Goal: Contribute content: Contribute content

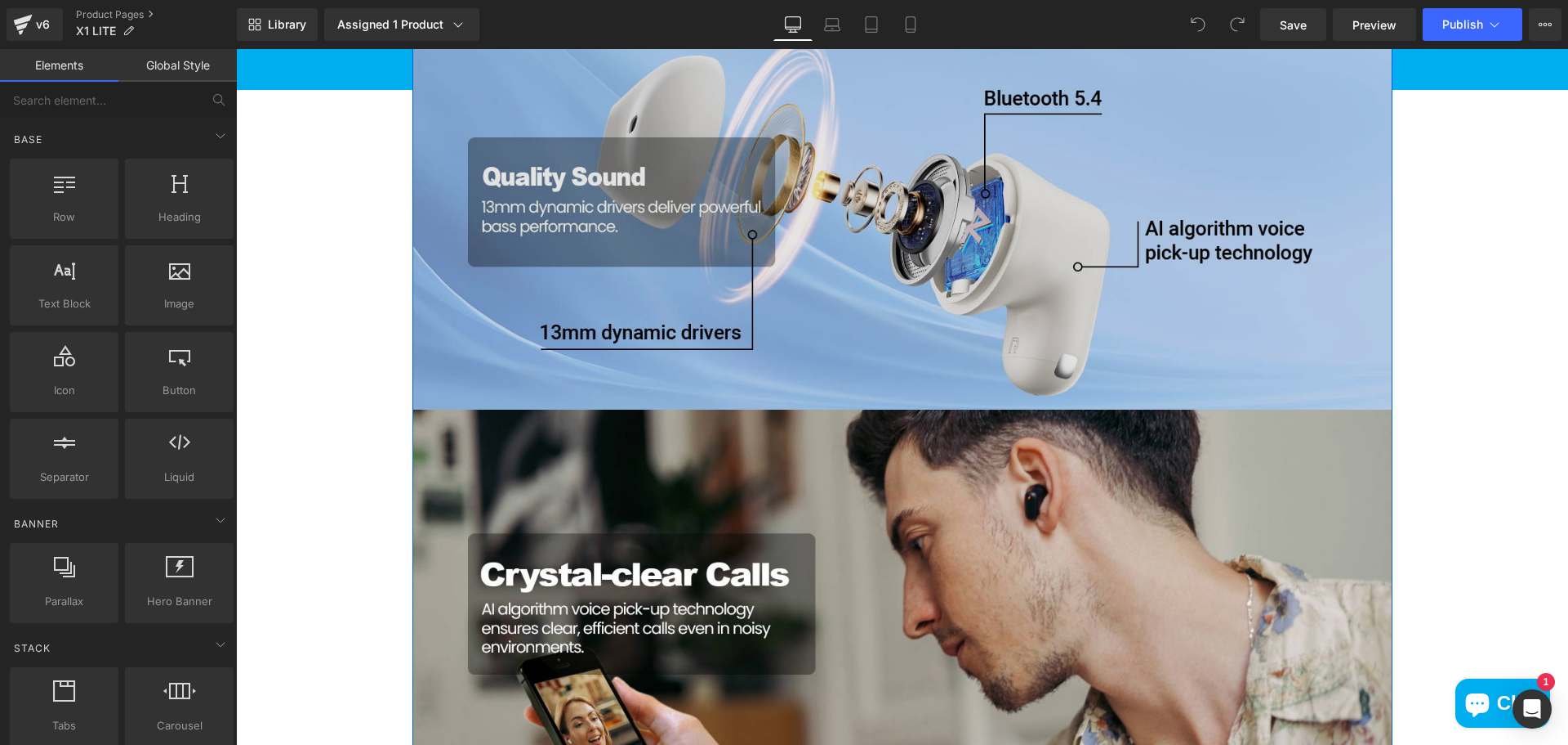
scroll to position [1063, 0]
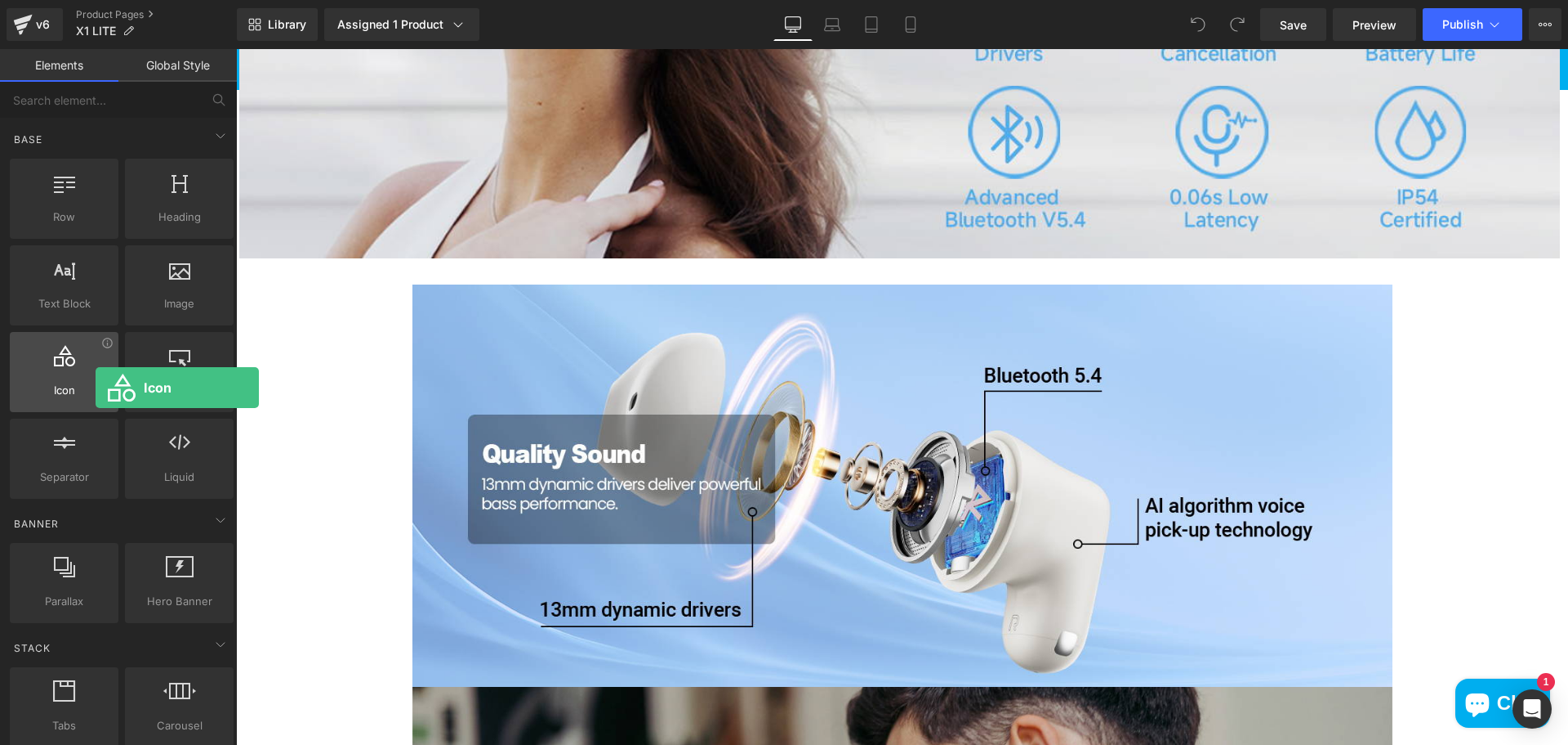
drag, startPoint x: 83, startPoint y: 380, endPoint x: 93, endPoint y: 387, distance: 12.2
click at [93, 387] on div "Icon icons, symbols" at bounding box center [64, 372] width 108 height 80
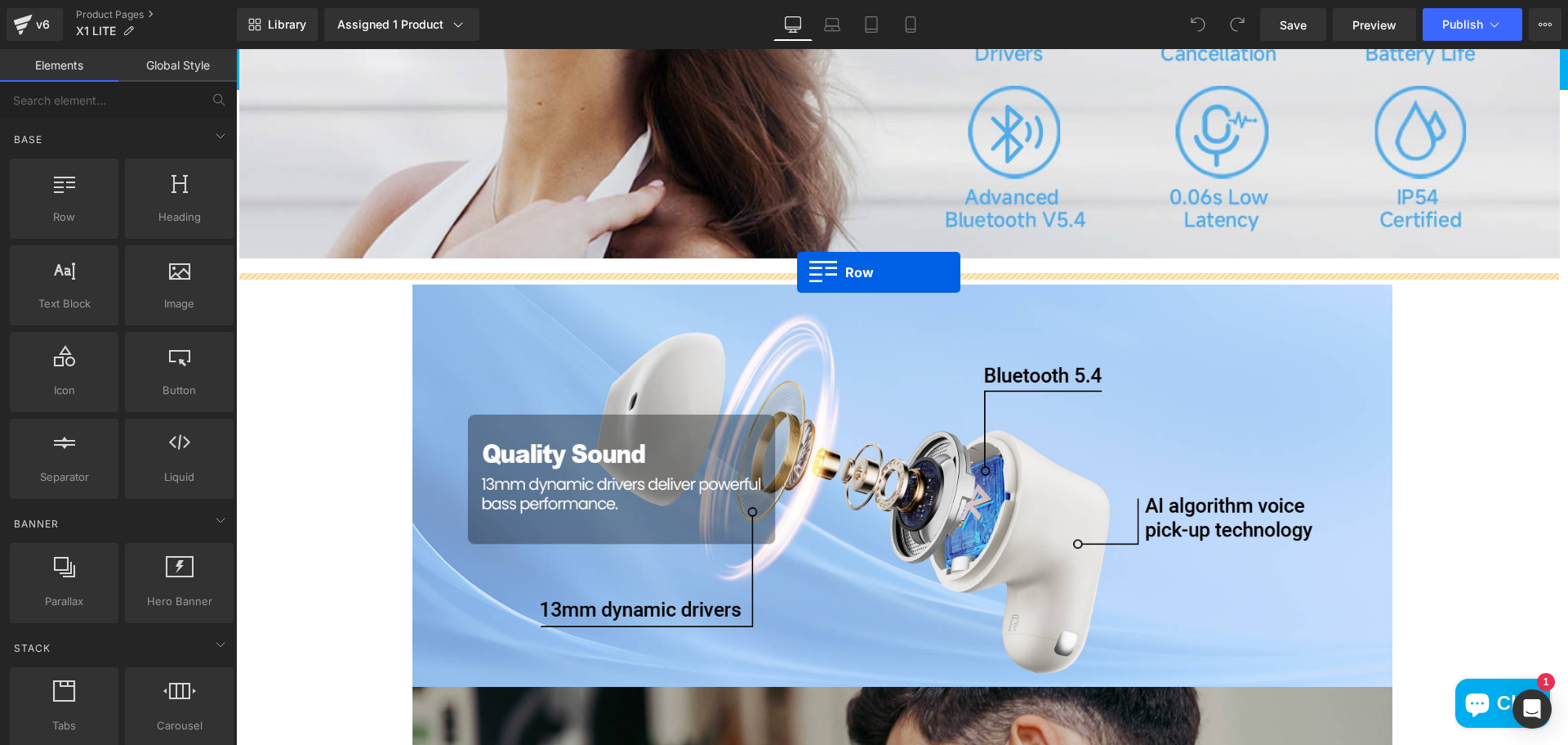
drag, startPoint x: 453, startPoint y: 329, endPoint x: 797, endPoint y: 273, distance: 348.5
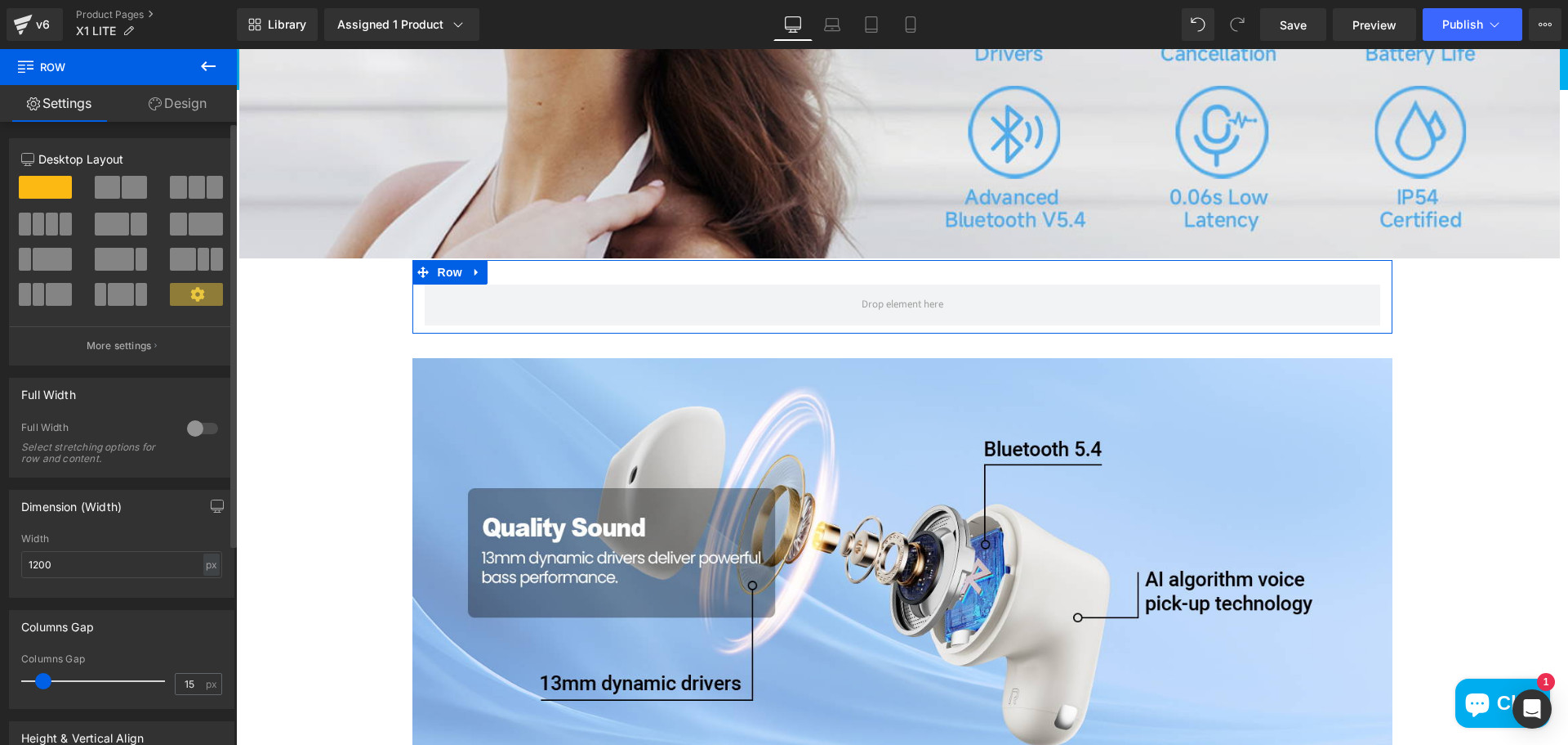
click at [195, 422] on div at bounding box center [202, 428] width 39 height 26
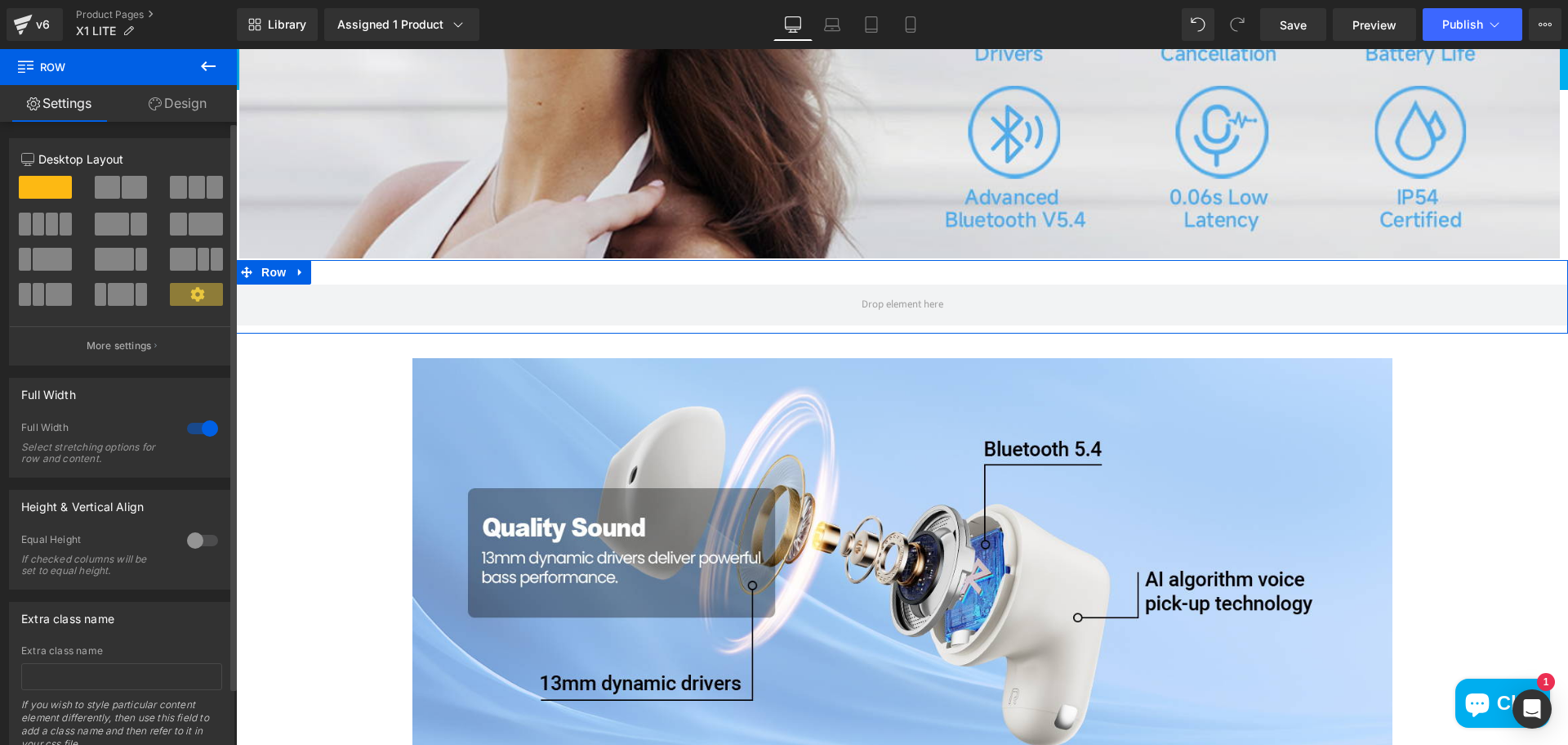
click at [197, 424] on div at bounding box center [202, 428] width 39 height 26
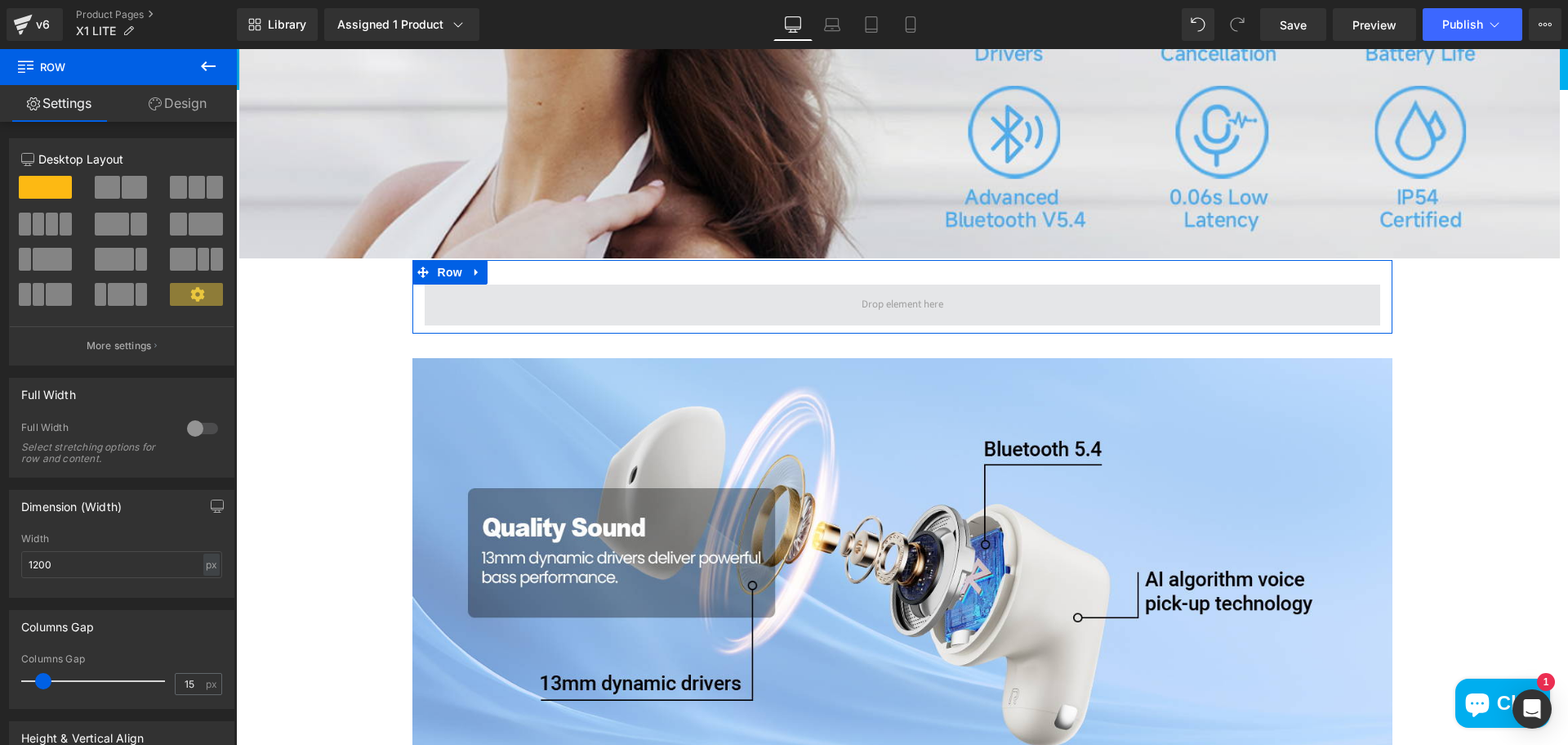
click at [662, 319] on span at bounding box center [902, 305] width 956 height 41
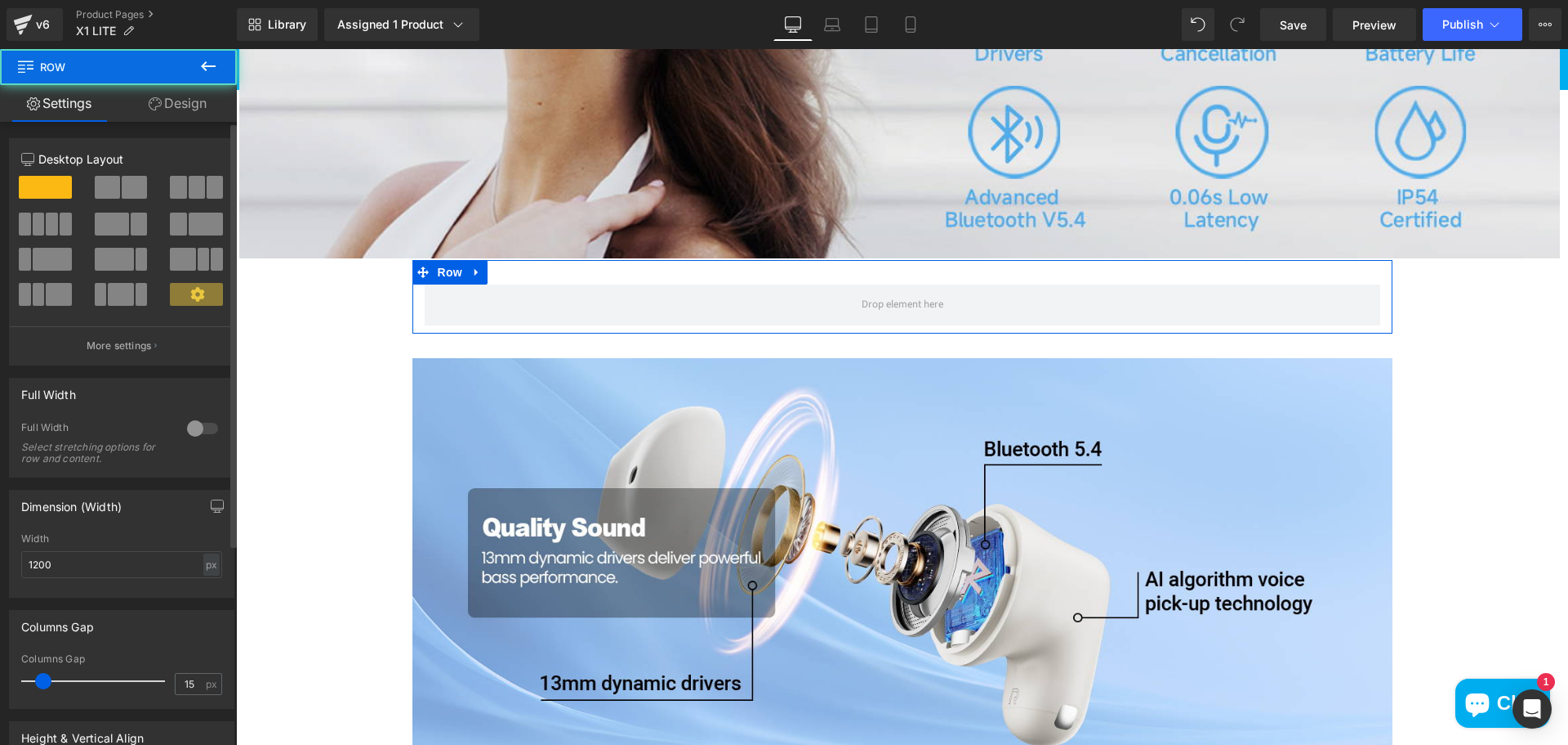
click at [122, 190] on span at bounding box center [134, 187] width 26 height 23
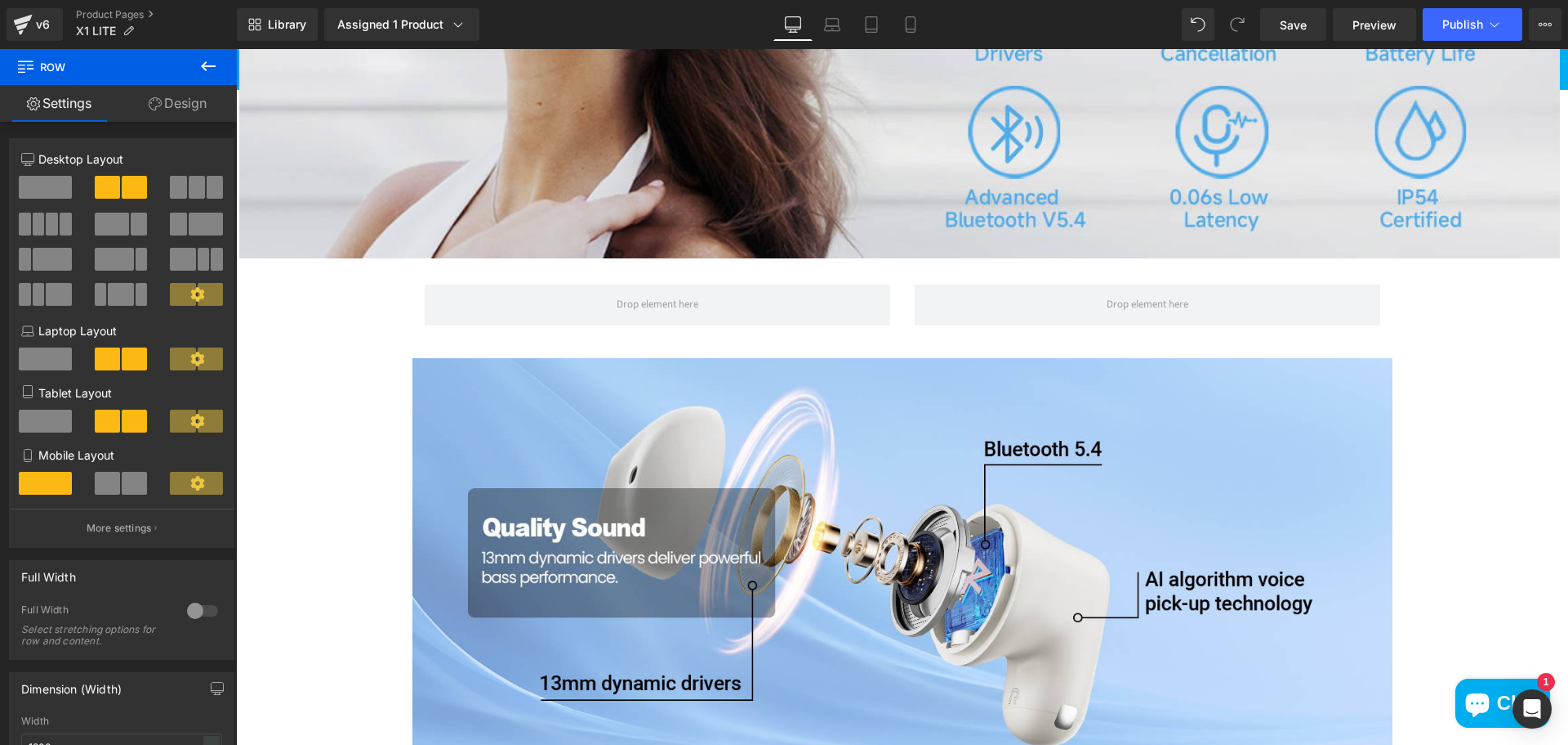
click at [209, 70] on icon at bounding box center [209, 67] width 20 height 20
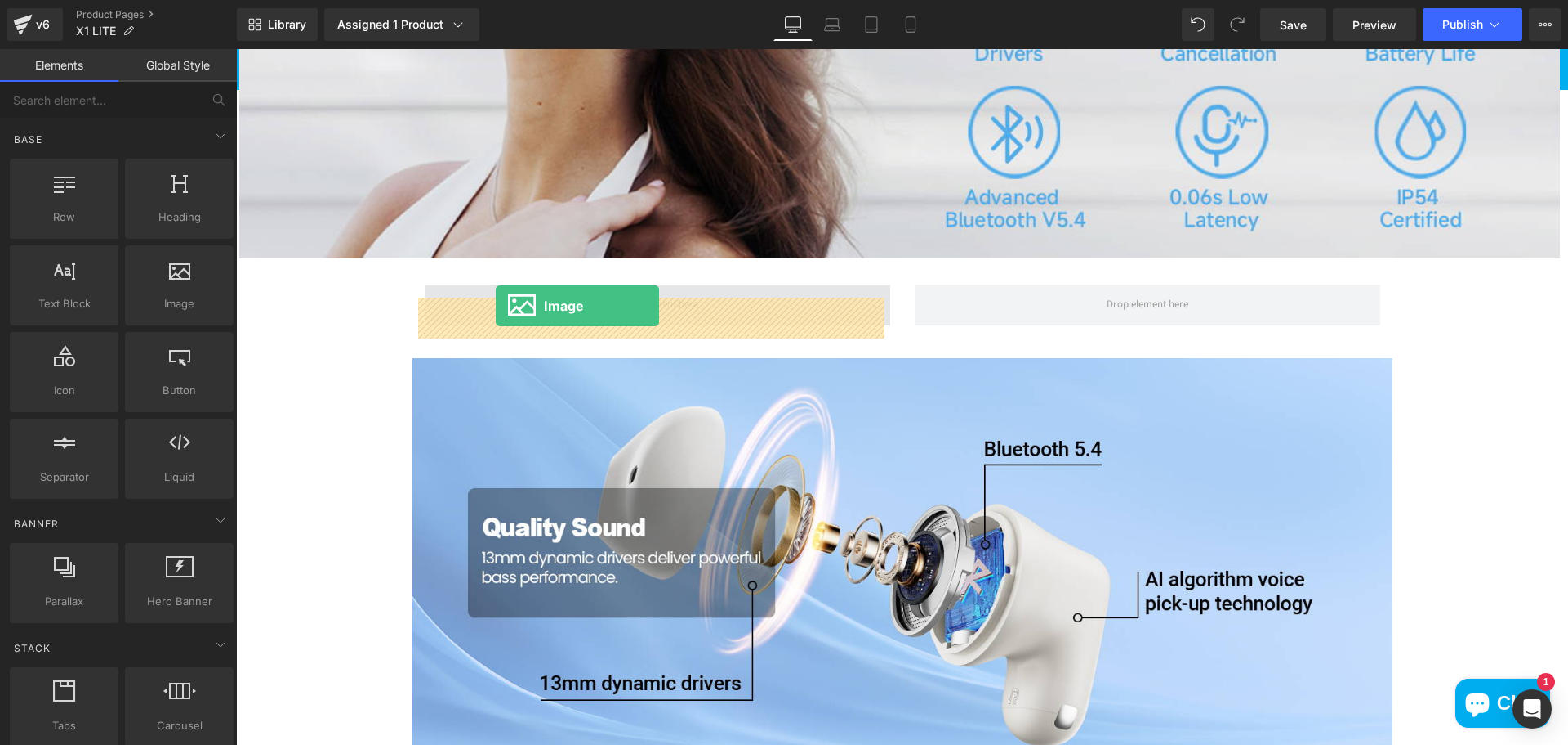
drag, startPoint x: 416, startPoint y: 344, endPoint x: 496, endPoint y: 305, distance: 89.0
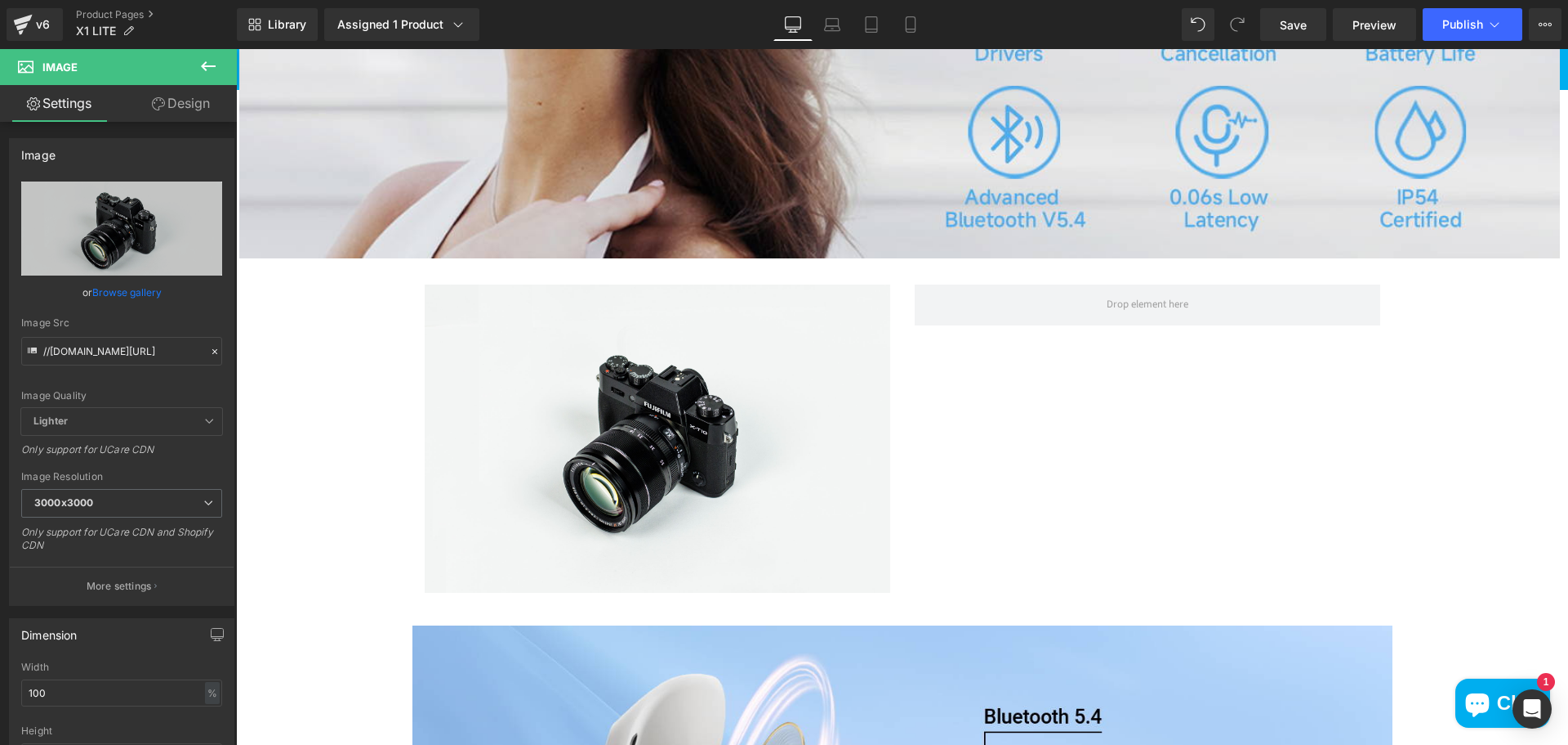
click at [203, 69] on icon at bounding box center [209, 67] width 20 height 20
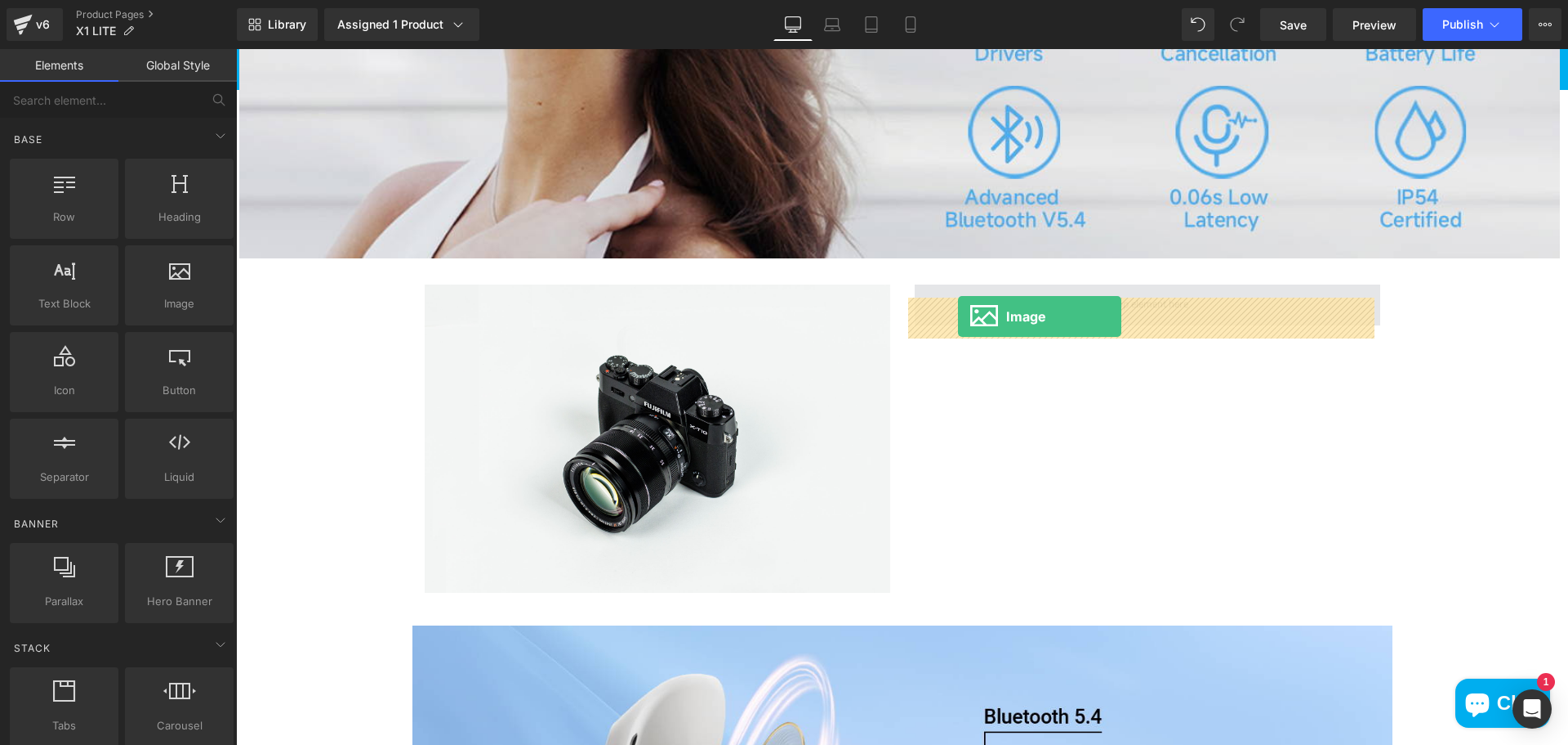
drag, startPoint x: 423, startPoint y: 343, endPoint x: 958, endPoint y: 316, distance: 535.7
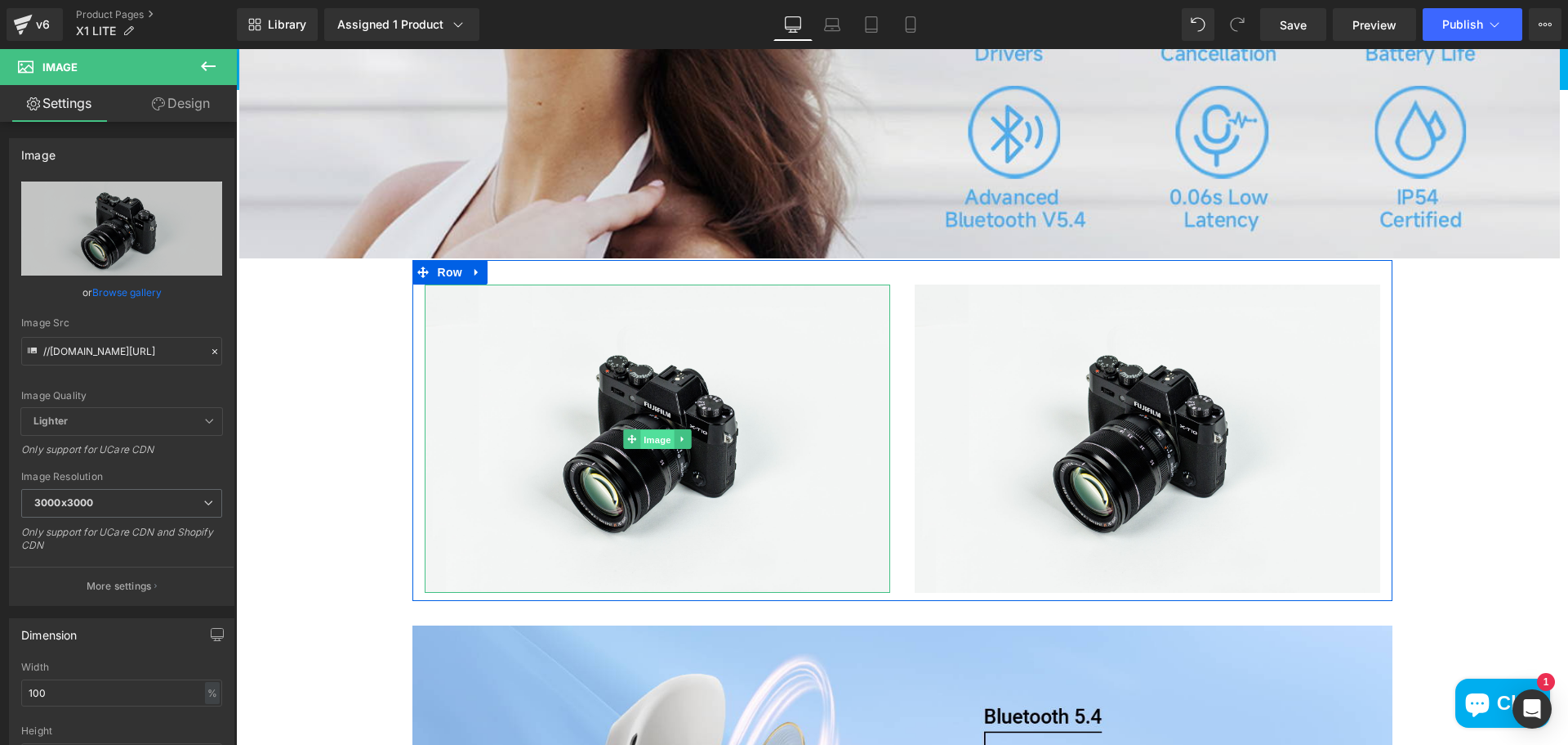
click at [655, 447] on span "Image" at bounding box center [658, 439] width 35 height 20
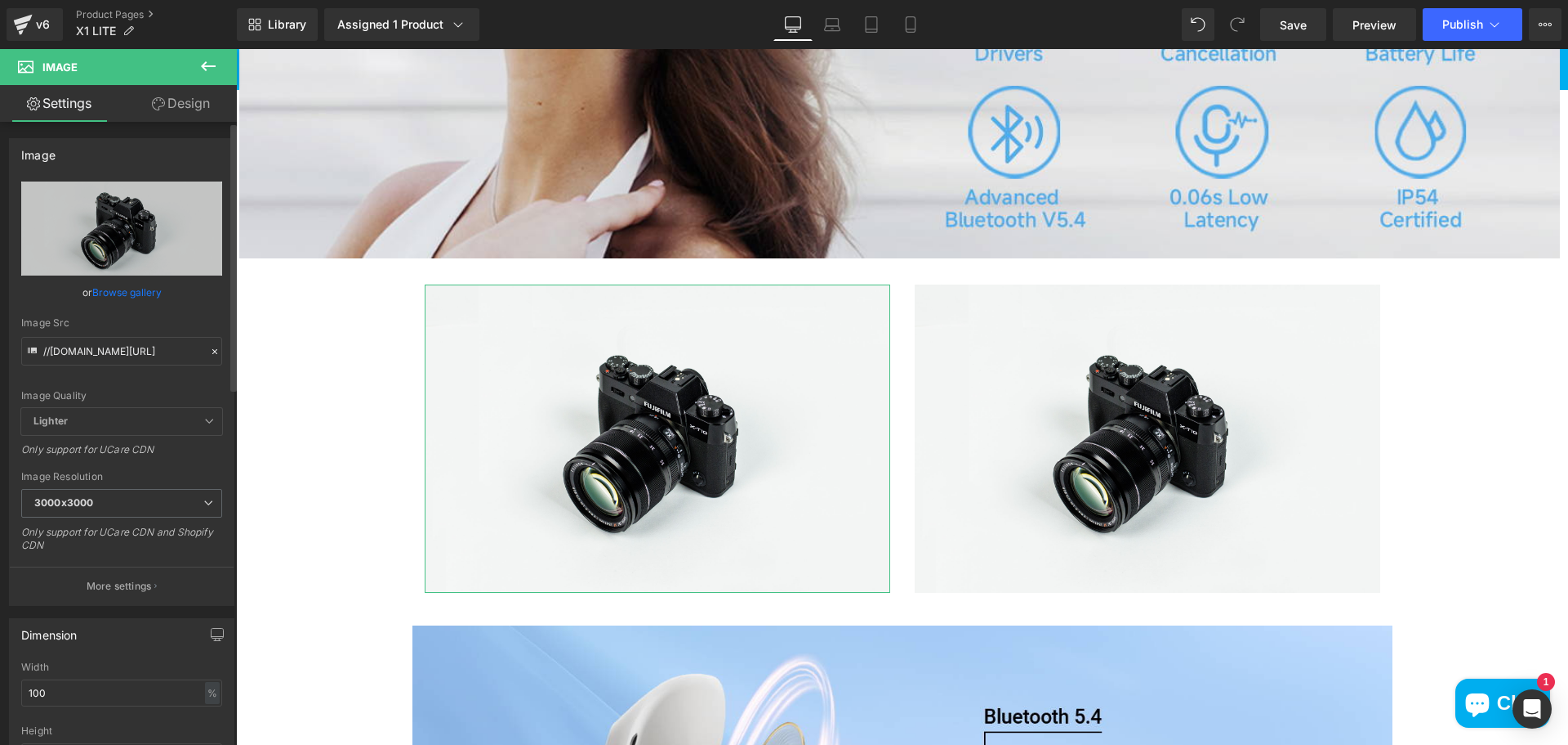
click at [111, 289] on link "Browse gallery" at bounding box center [127, 292] width 69 height 28
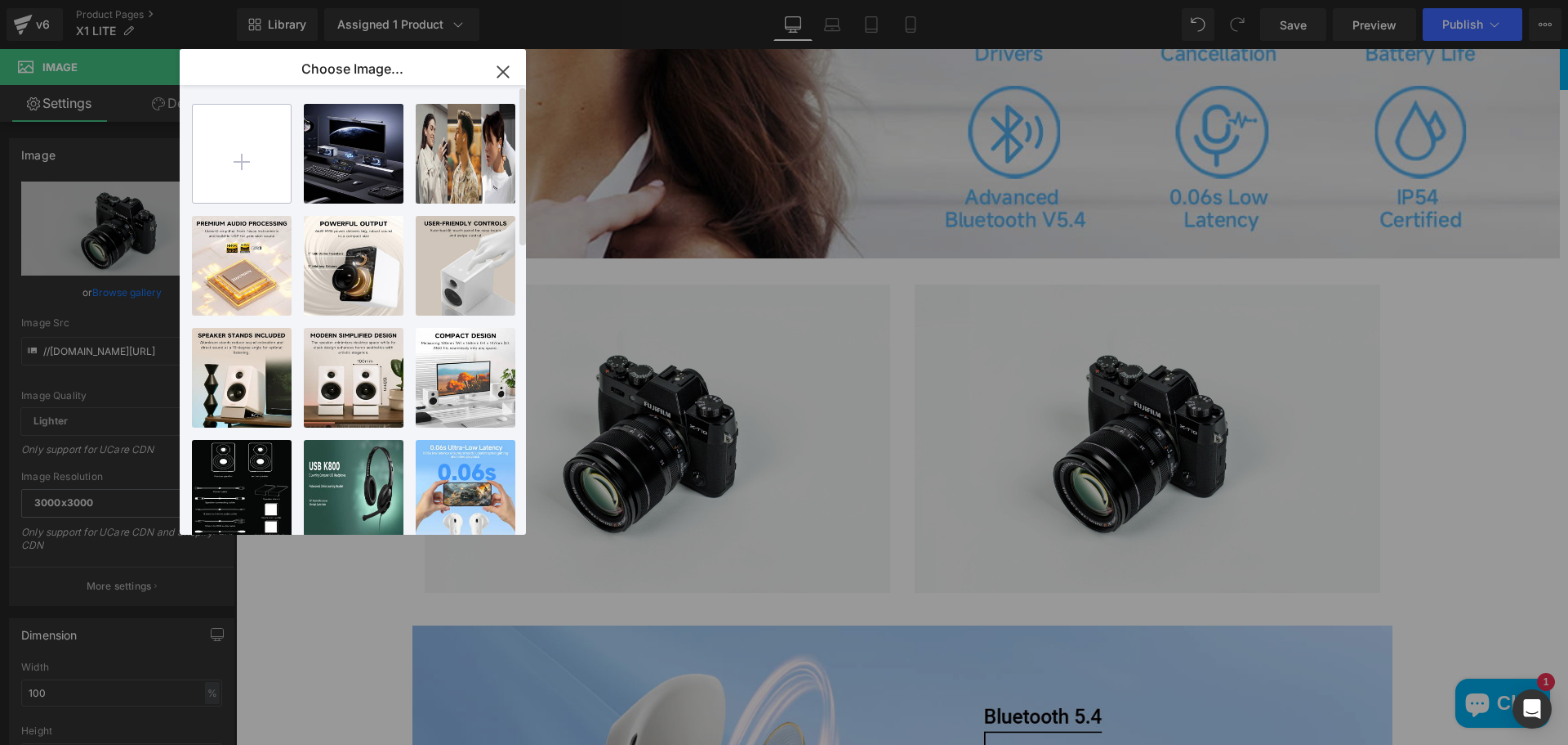
click at [231, 173] on input "file" at bounding box center [241, 154] width 98 height 98
type input "C:\fakepath\image (6).png"
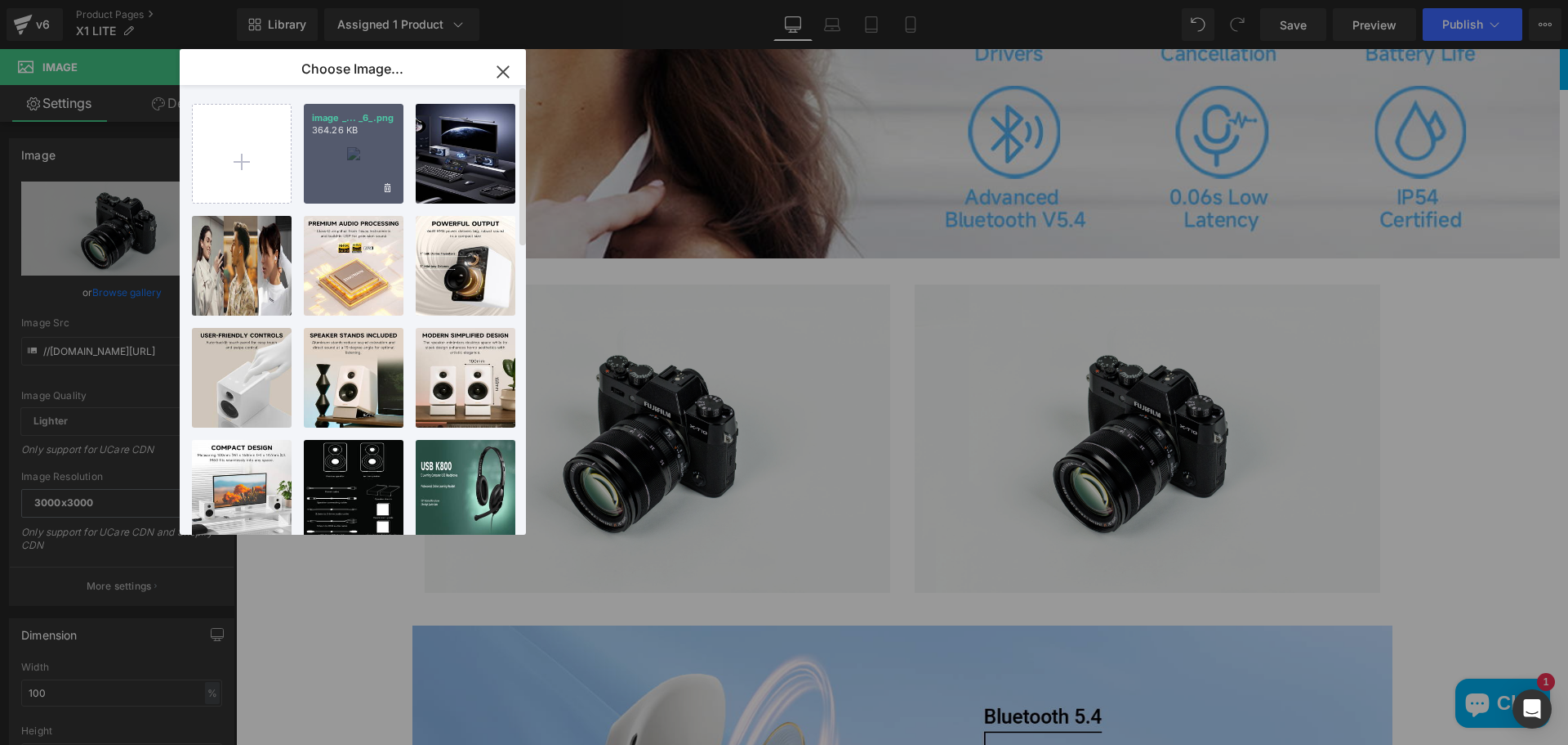
click at [331, 159] on div "image _... _6_.png 364.26 KB" at bounding box center [353, 154] width 99 height 99
type input "[URL][DOMAIN_NAME]"
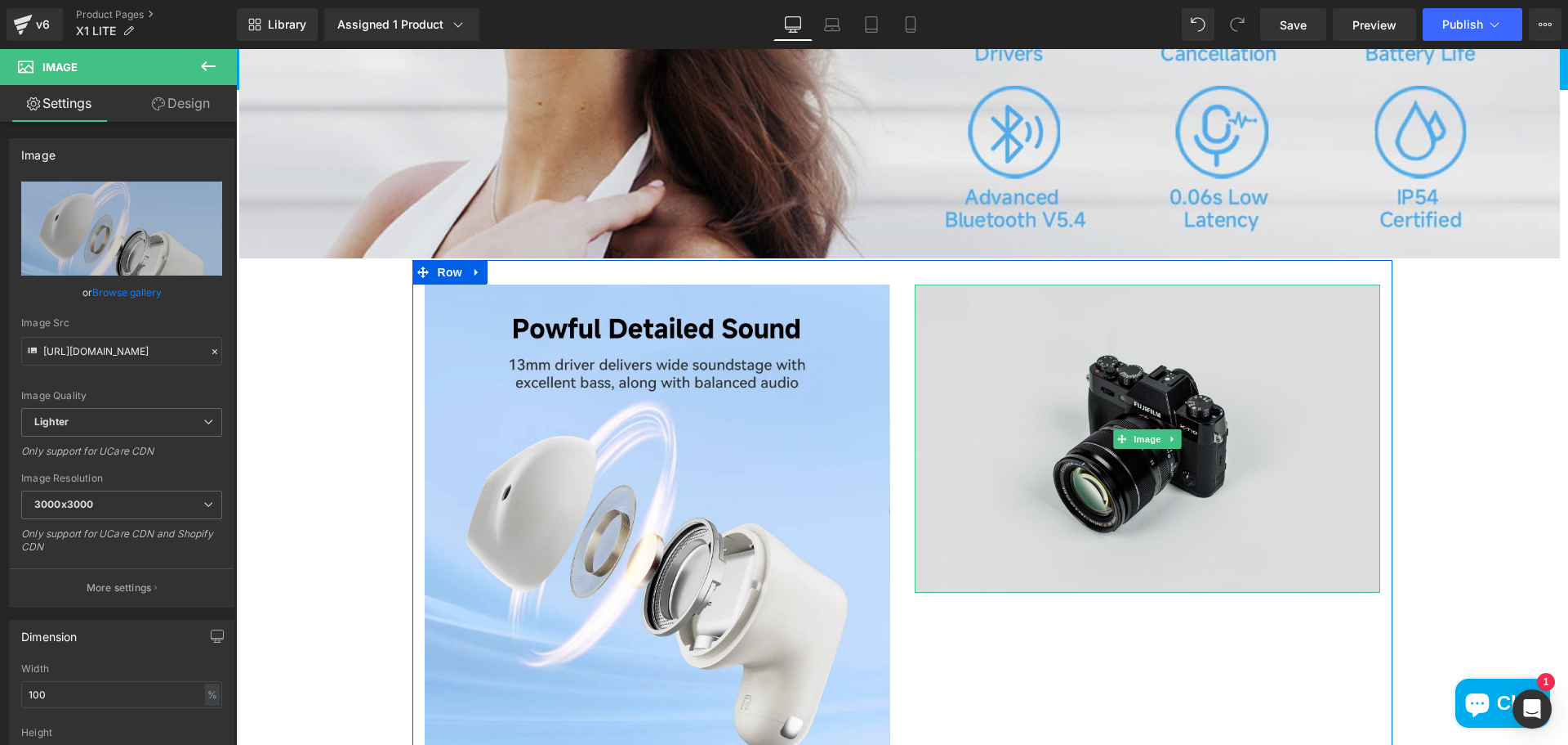
click at [990, 391] on img at bounding box center [1147, 439] width 466 height 309
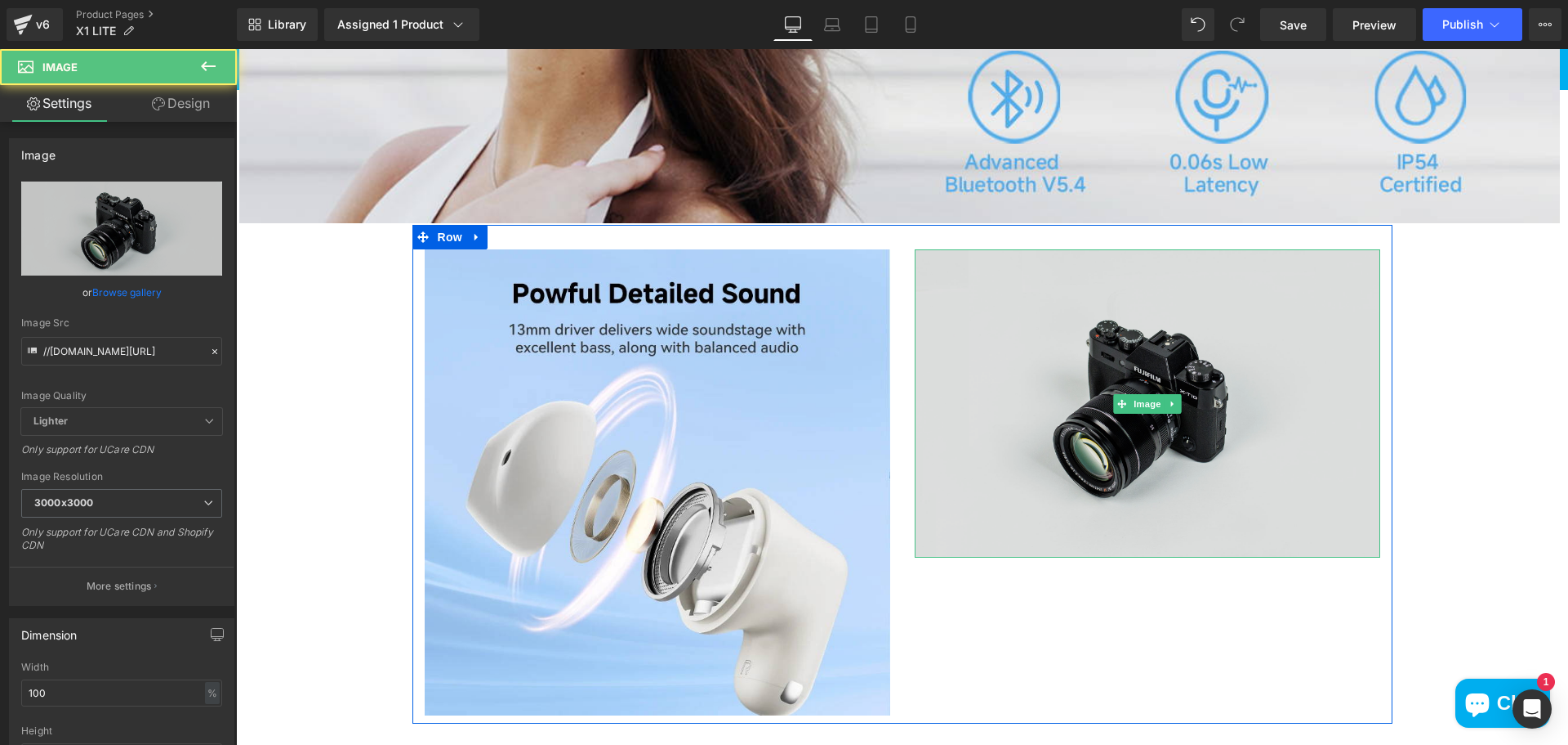
scroll to position [1145, 0]
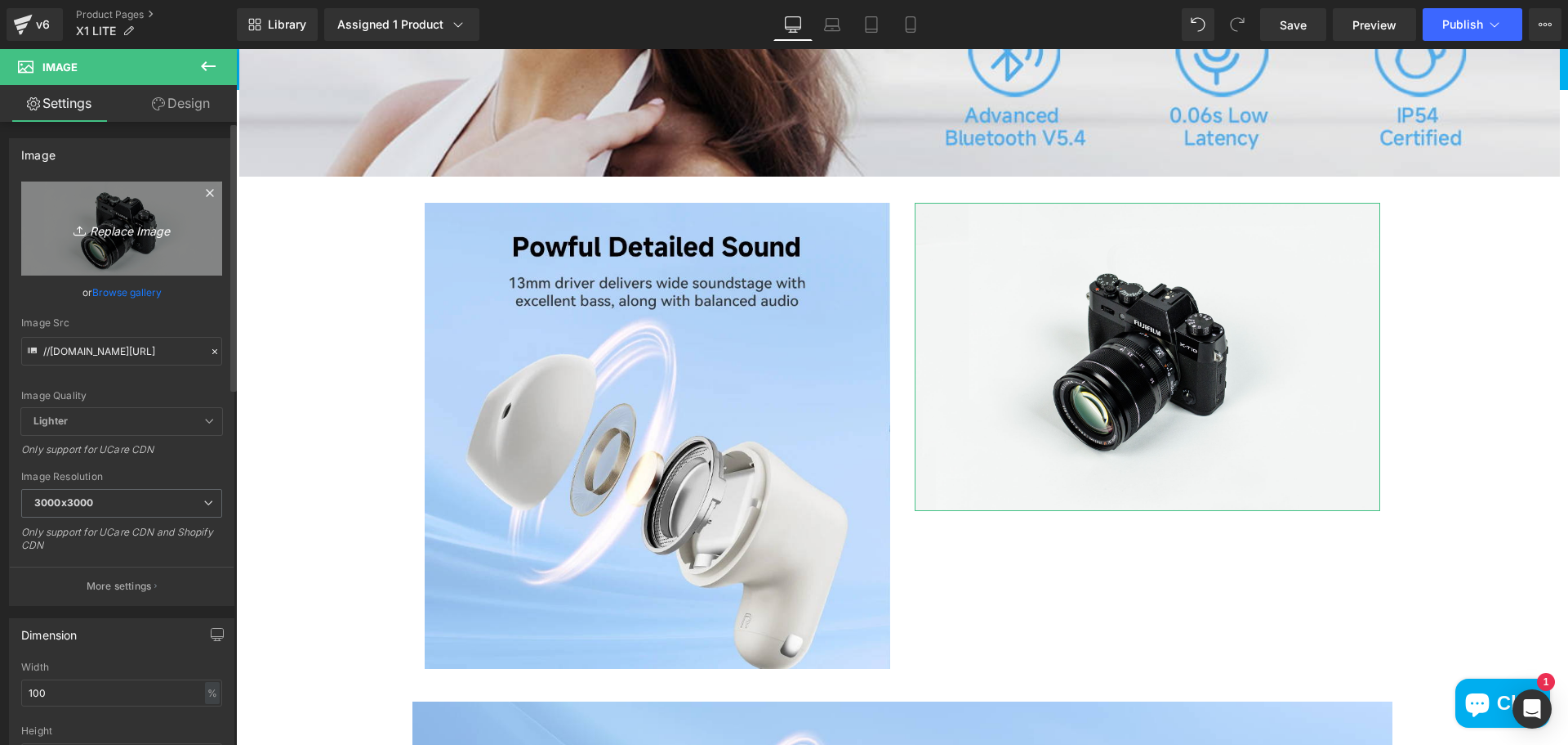
click at [130, 217] on link "Replace Image" at bounding box center [122, 228] width 201 height 94
type input "C:\fakepath\image (3).png"
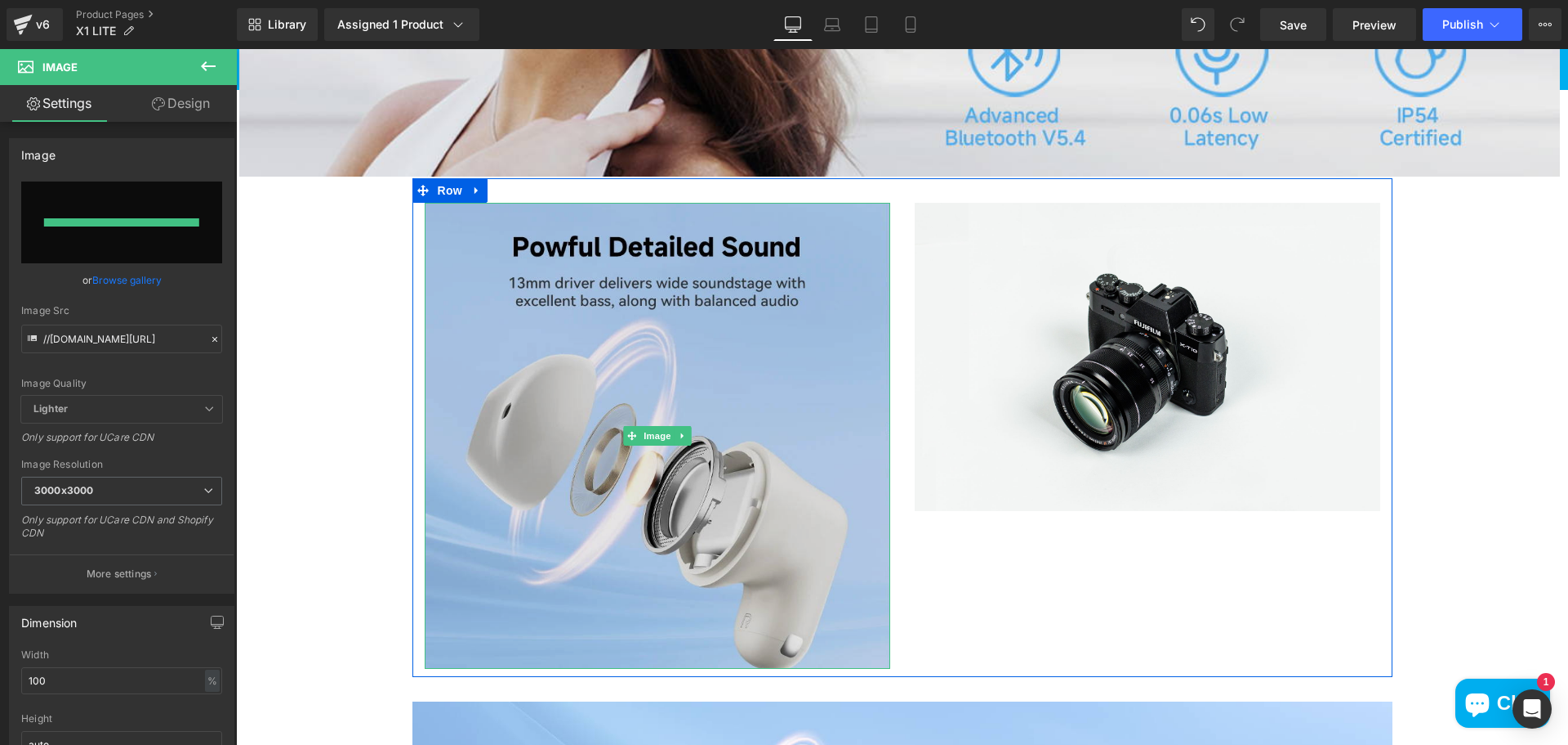
type input "[URL][DOMAIN_NAME]"
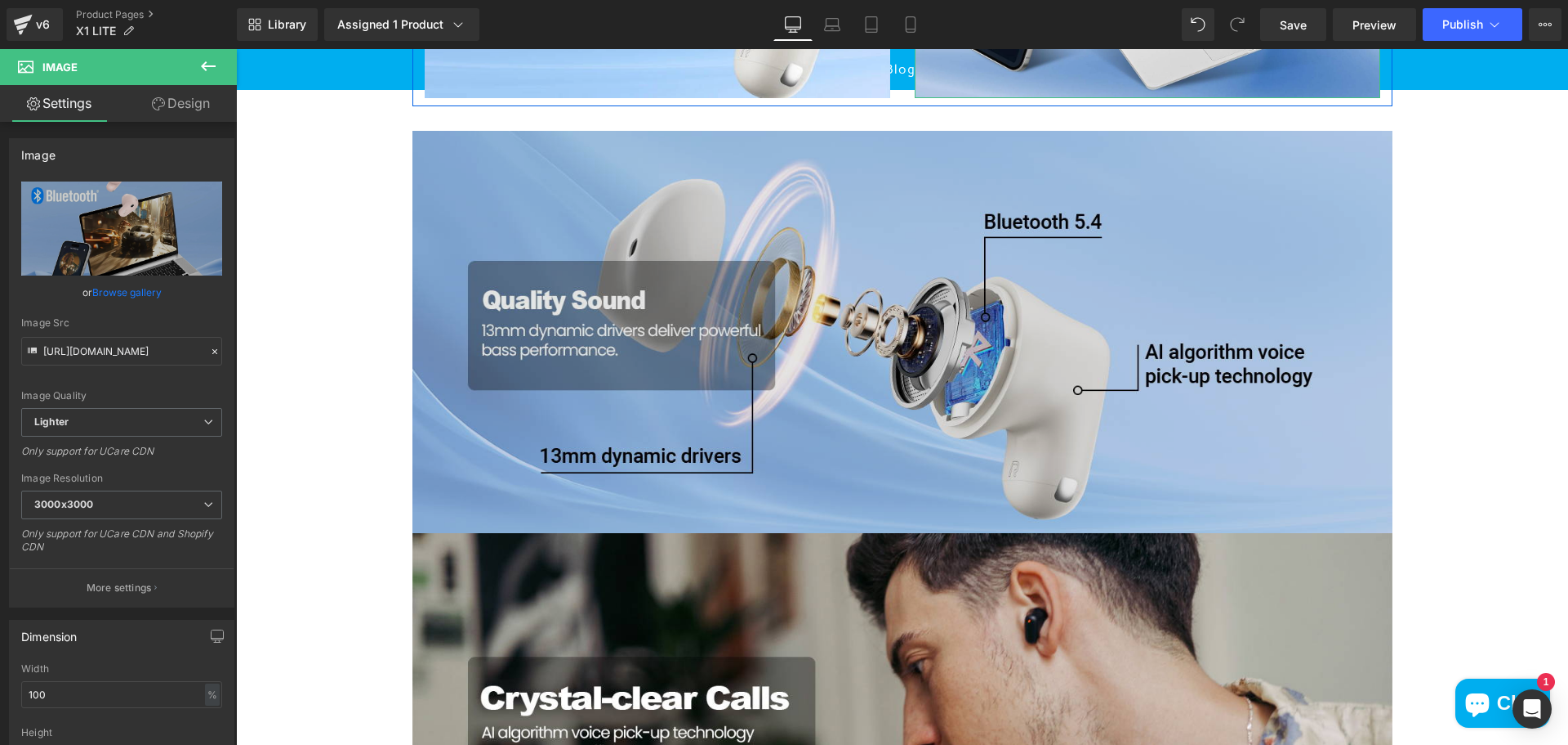
scroll to position [1716, 0]
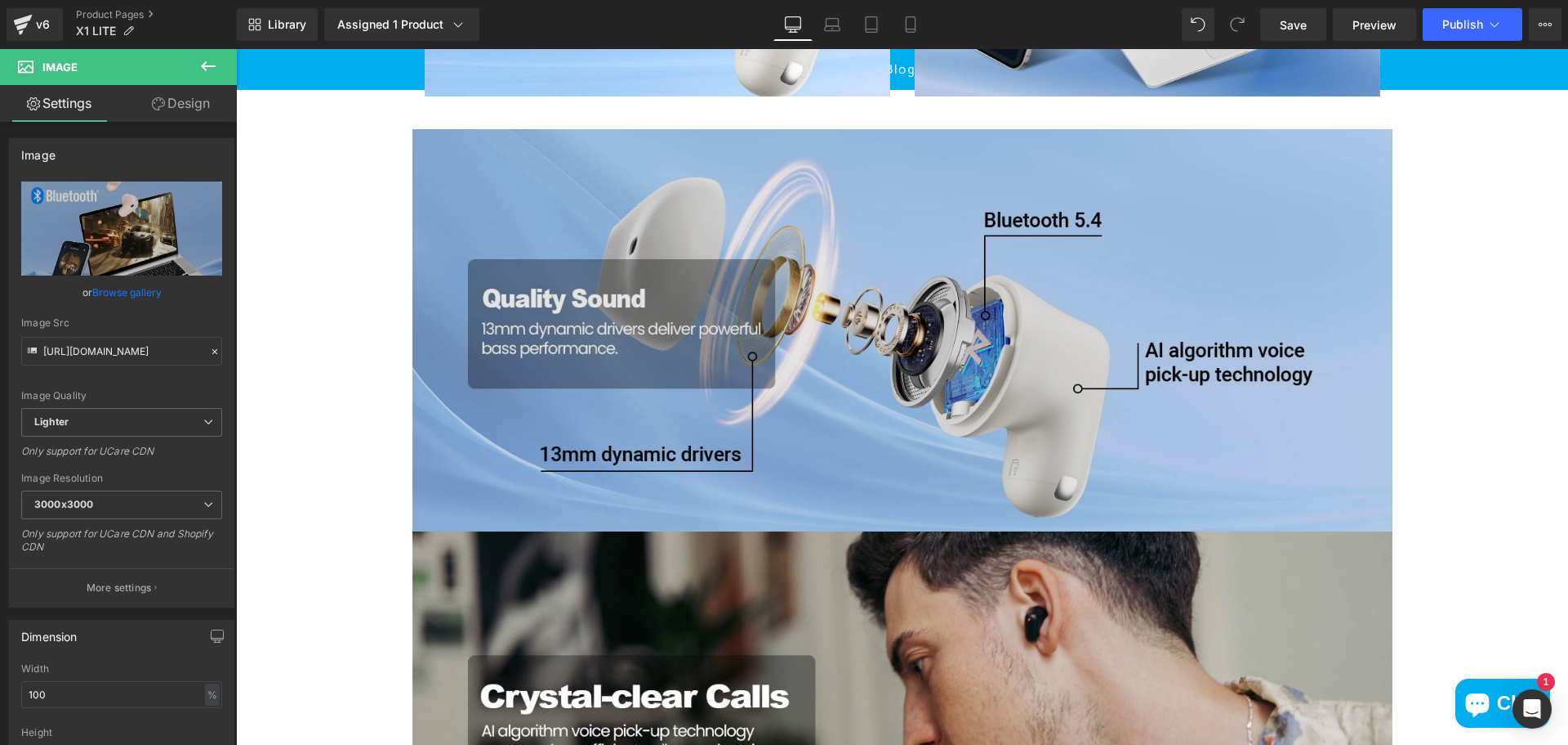
click at [1133, 338] on img at bounding box center [902, 329] width 981 height 402
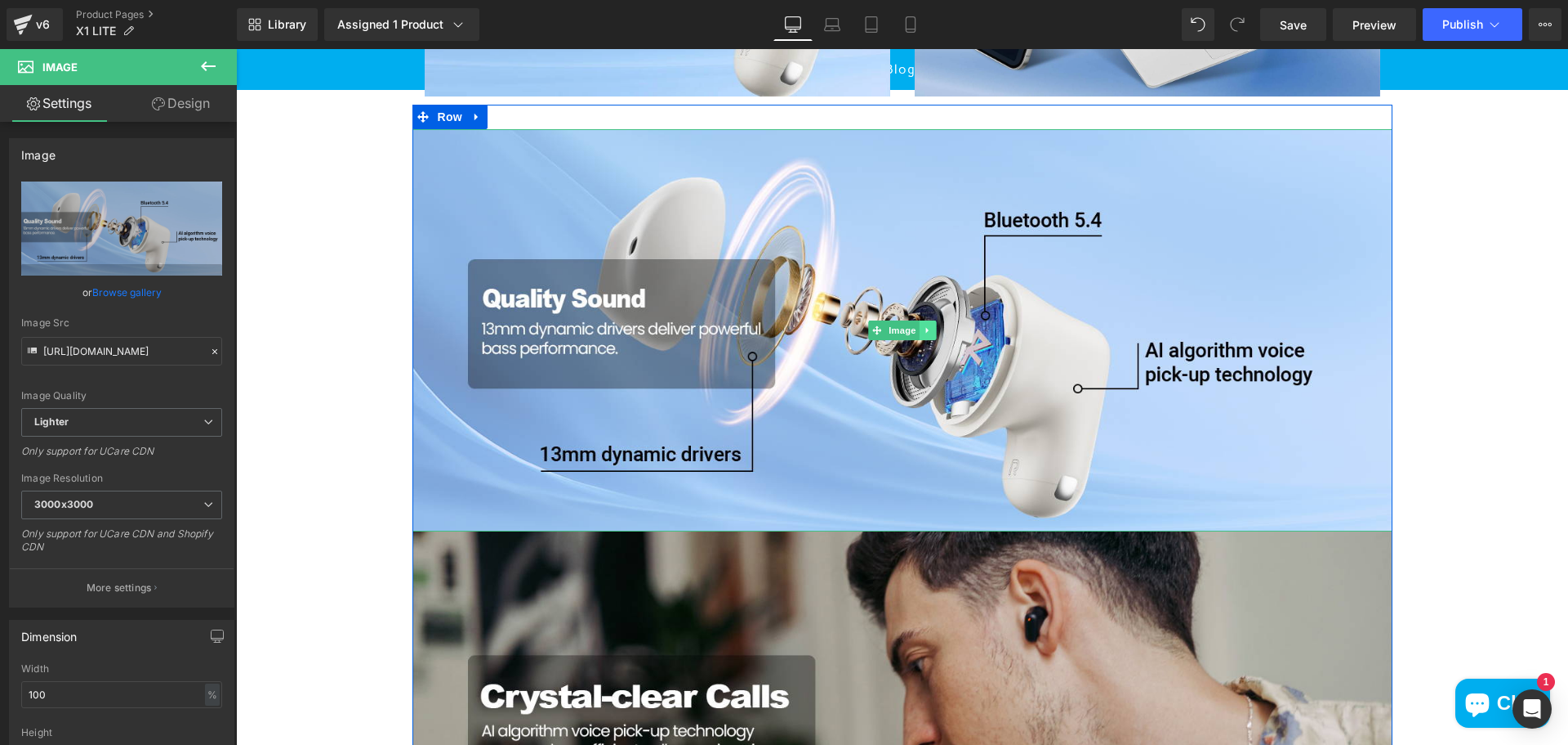
click at [923, 335] on icon at bounding box center [927, 329] width 9 height 10
click at [931, 335] on icon at bounding box center [935, 329] width 9 height 10
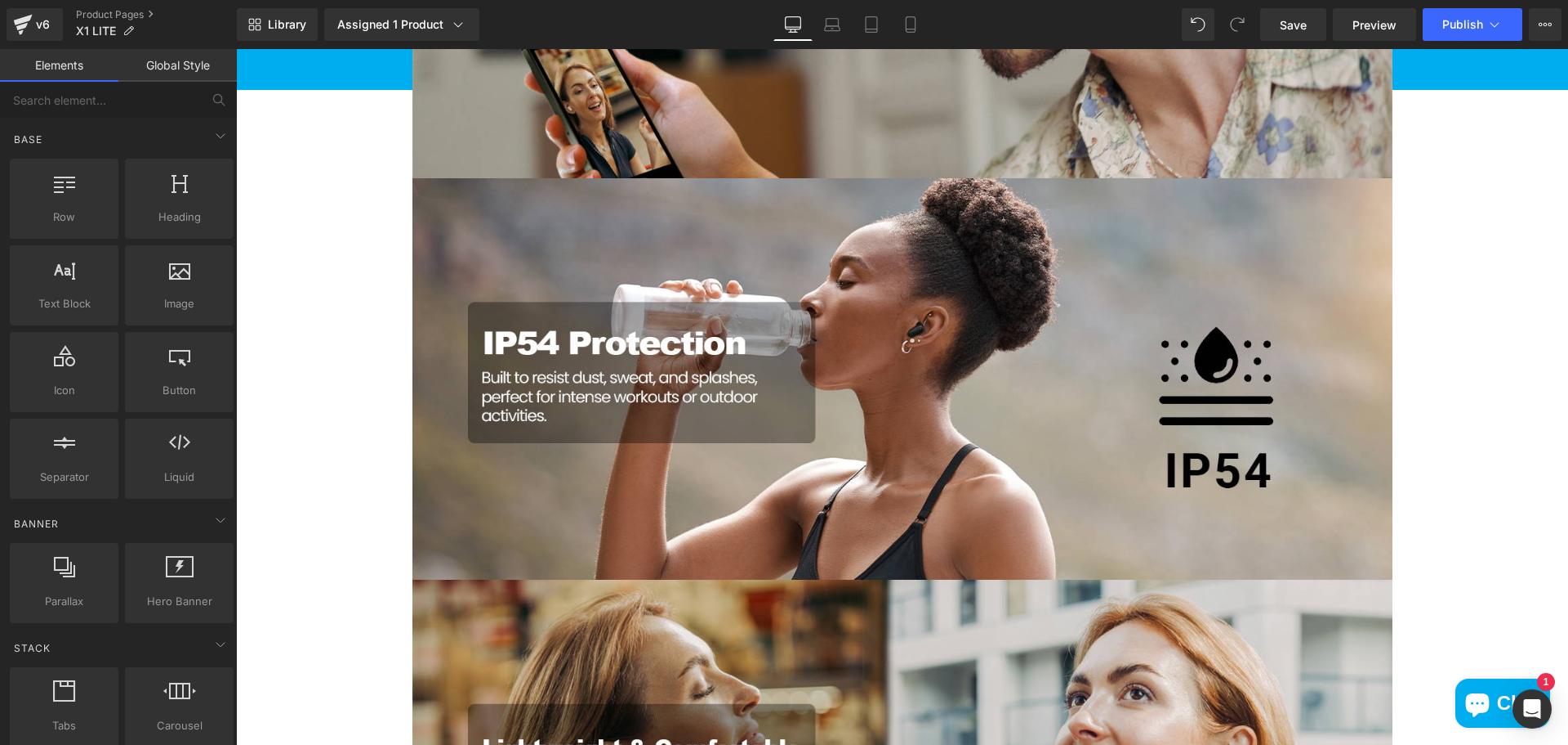
scroll to position [1962, 0]
